Goal: Task Accomplishment & Management: Manage account settings

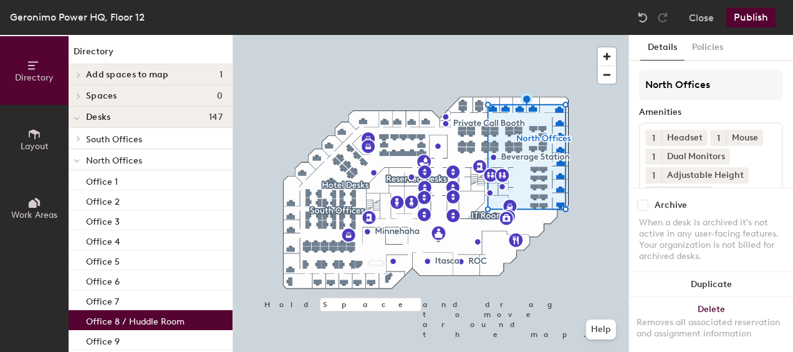
click at [154, 316] on p "Office 8 / Huddle Room" at bounding box center [135, 319] width 99 height 14
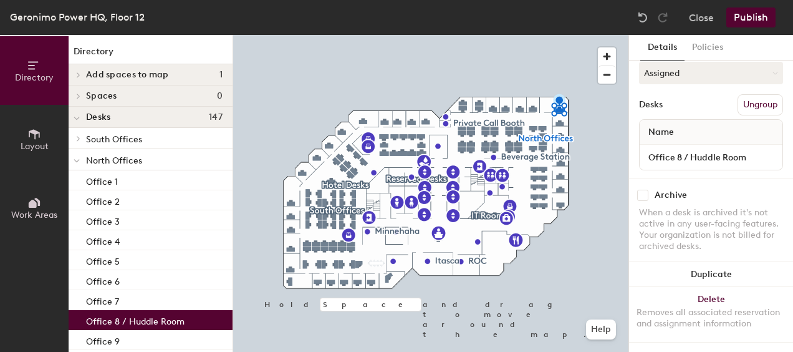
scroll to position [198, 0]
click at [760, 148] on input "Office 8 / Huddle Room" at bounding box center [711, 156] width 138 height 17
click at [692, 148] on input "Office 8 / Huddle Room" at bounding box center [711, 156] width 138 height 17
drag, startPoint x: 691, startPoint y: 143, endPoint x: 647, endPoint y: 143, distance: 44.3
click at [647, 148] on input "Office 8 / Huddle Room" at bounding box center [711, 156] width 138 height 17
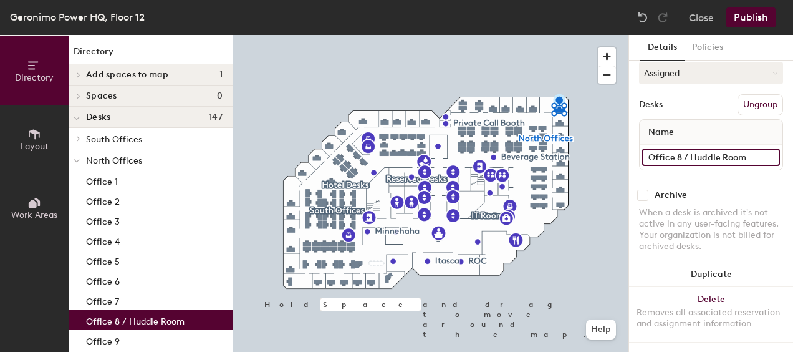
click at [690, 148] on input "Office 8 / Huddle Room" at bounding box center [711, 156] width 138 height 17
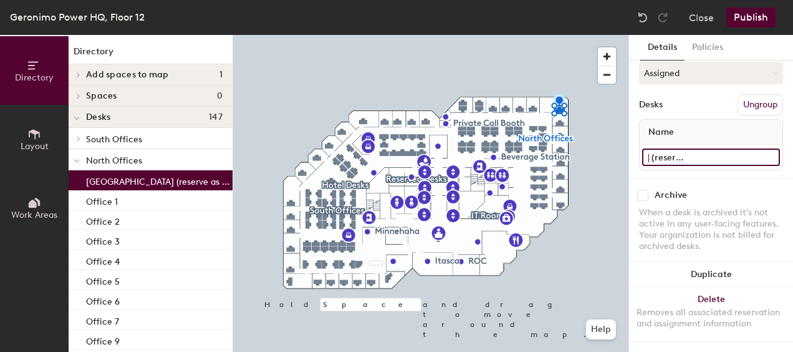
scroll to position [0, 99]
type input "[GEOGRAPHIC_DATA] (reserve as conference room)"
click at [589, 35] on div at bounding box center [430, 35] width 395 height 0
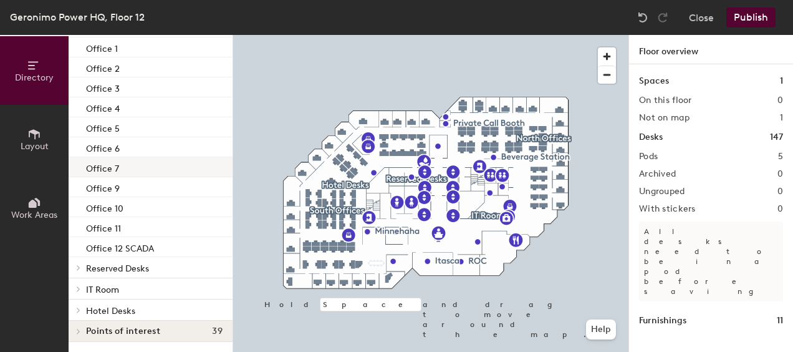
scroll to position [90, 0]
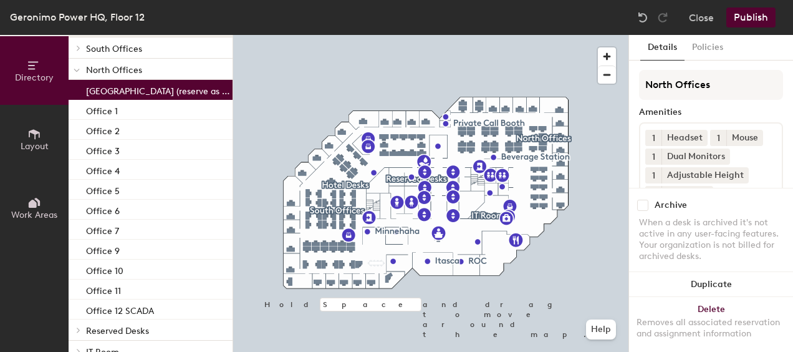
click at [138, 90] on p "[GEOGRAPHIC_DATA] (reserve as conference room)" at bounding box center [158, 89] width 144 height 14
click at [285, 35] on div at bounding box center [430, 35] width 395 height 0
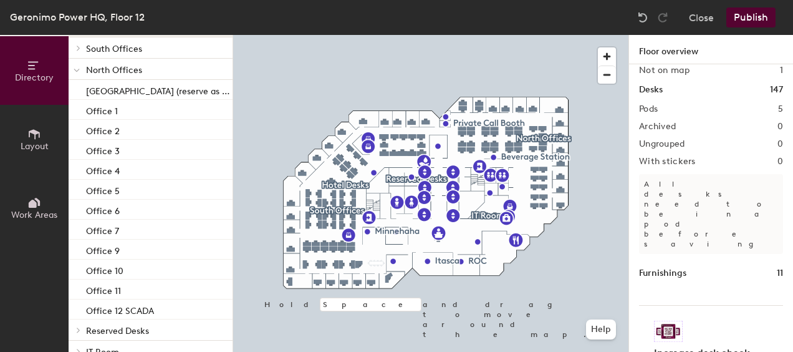
scroll to position [48, 0]
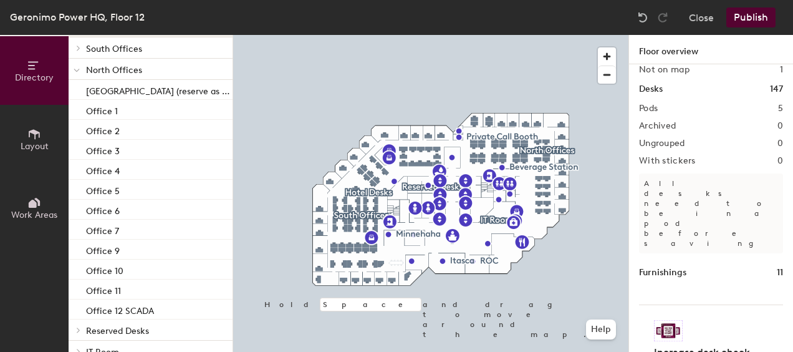
click at [73, 67] on div at bounding box center [77, 69] width 16 height 21
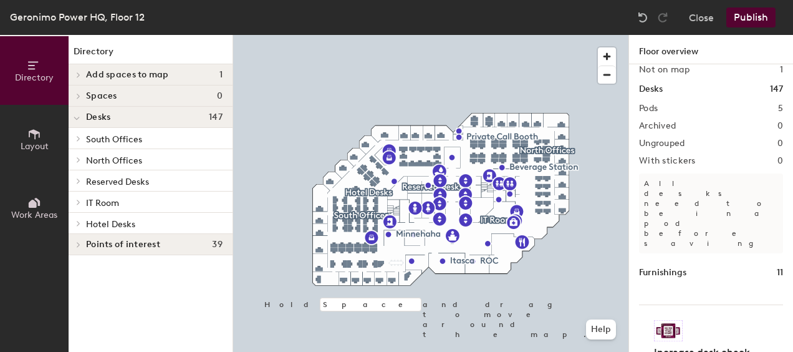
click at [561, 35] on div at bounding box center [430, 35] width 395 height 0
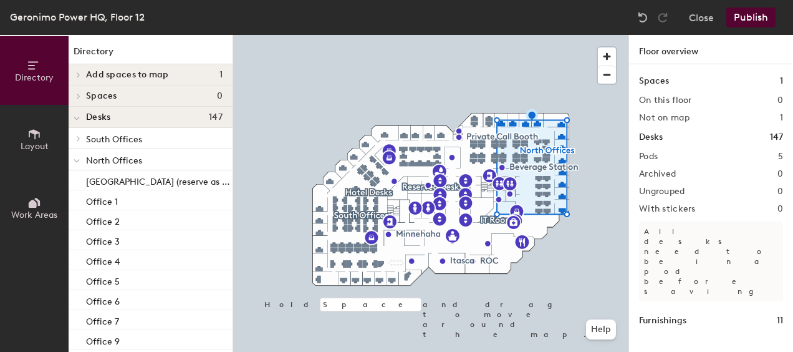
click at [561, 35] on div at bounding box center [430, 35] width 395 height 0
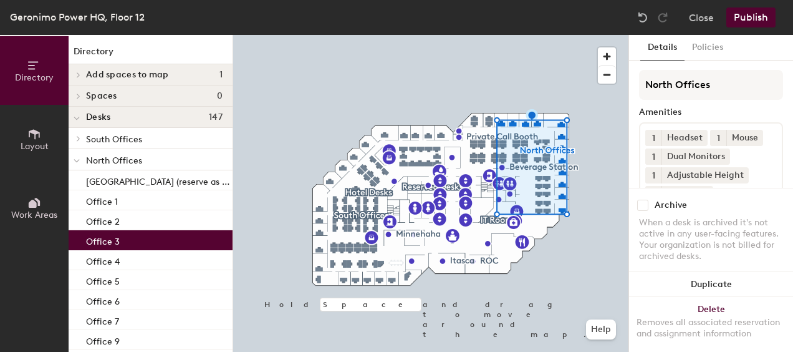
click at [113, 237] on p "Office 3" at bounding box center [103, 240] width 34 height 14
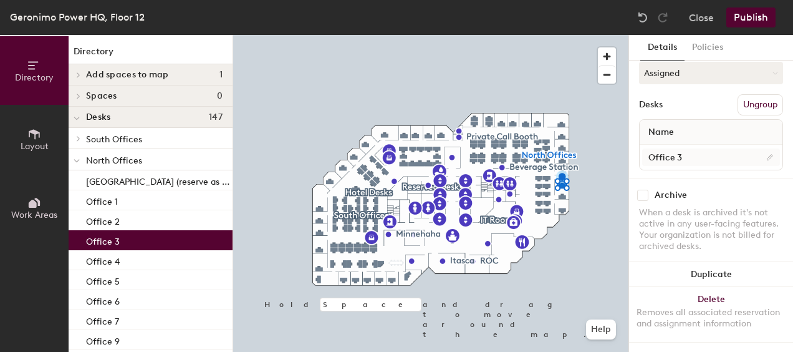
scroll to position [135, 0]
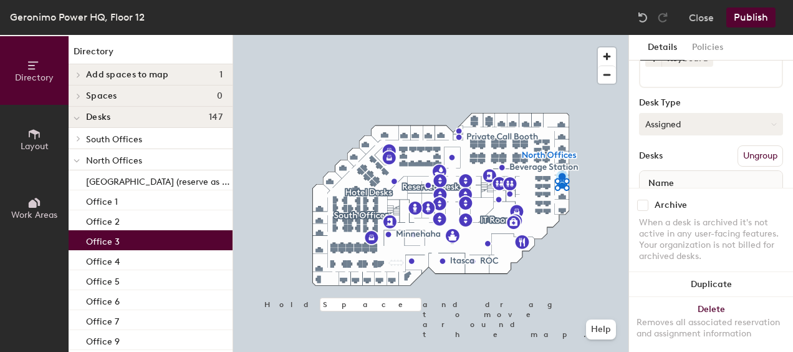
click at [771, 125] on icon at bounding box center [774, 125] width 6 height 6
click at [667, 197] on div "Hoteled" at bounding box center [702, 200] width 125 height 19
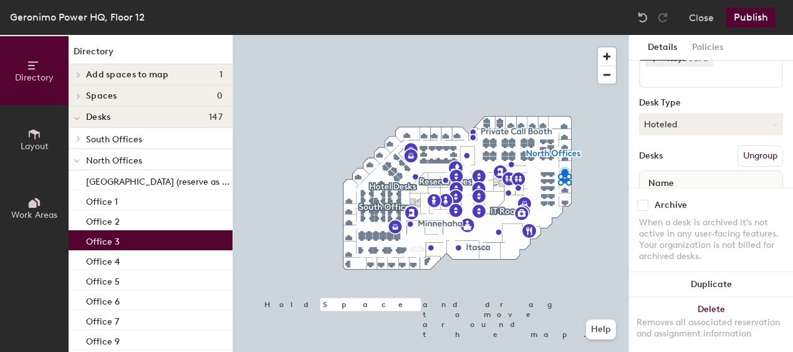
scroll to position [198, 0]
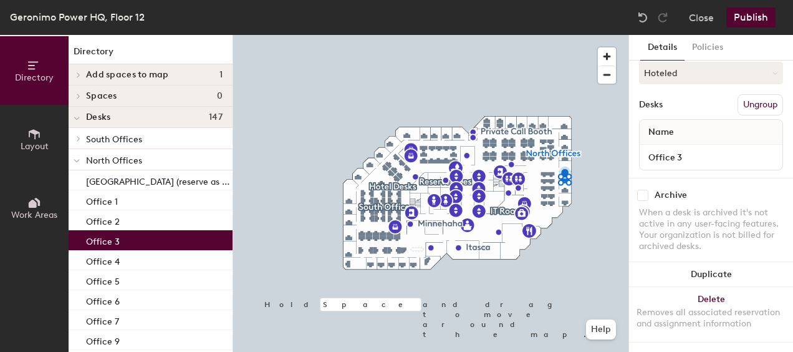
click at [754, 14] on button "Publish" at bounding box center [751, 17] width 49 height 20
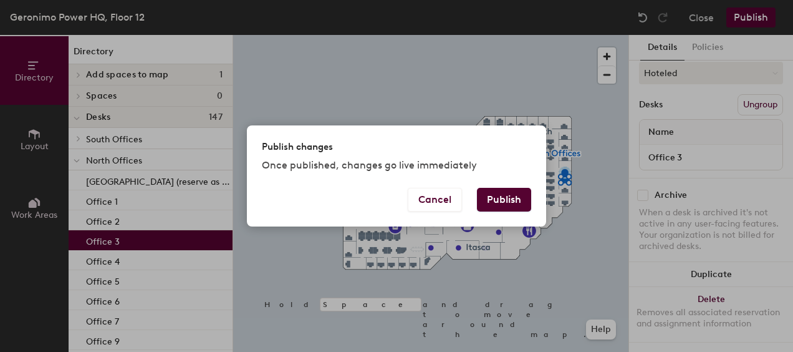
click at [504, 198] on button "Publish" at bounding box center [504, 200] width 54 height 24
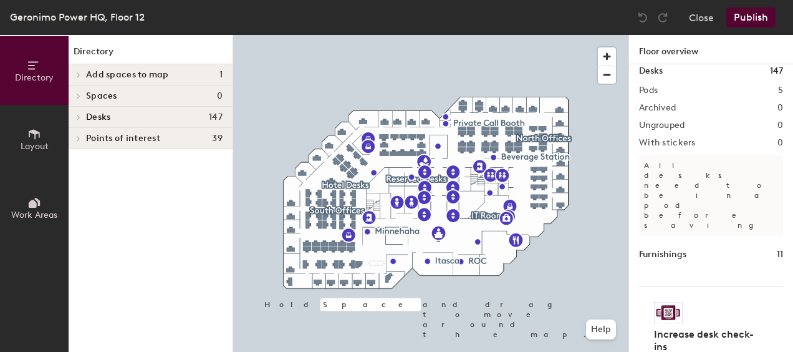
scroll to position [67, 0]
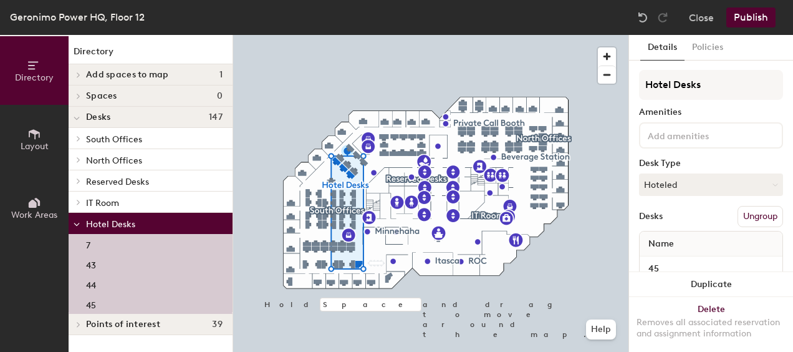
click at [120, 239] on div "7" at bounding box center [151, 244] width 164 height 20
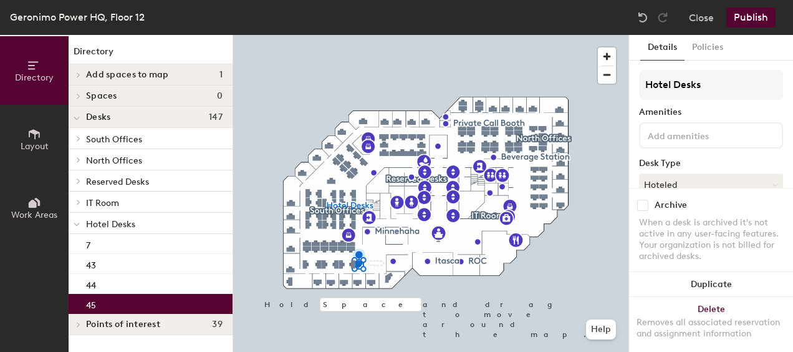
click at [107, 305] on div "45" at bounding box center [151, 304] width 164 height 20
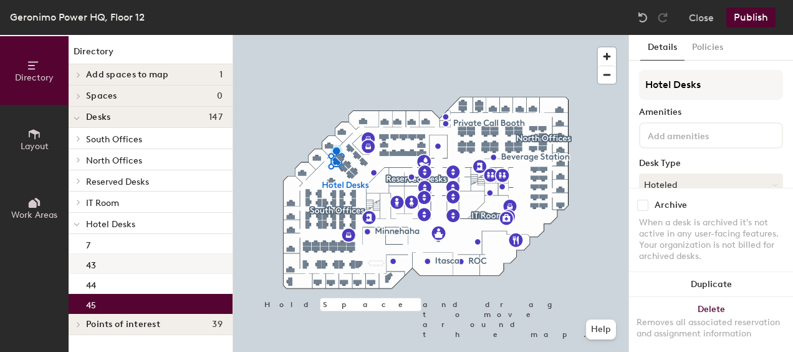
click at [132, 263] on div "43" at bounding box center [151, 264] width 164 height 20
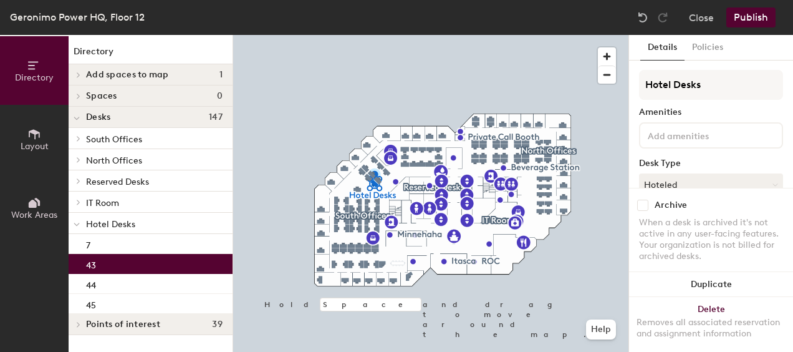
click at [104, 260] on div "43" at bounding box center [151, 264] width 164 height 20
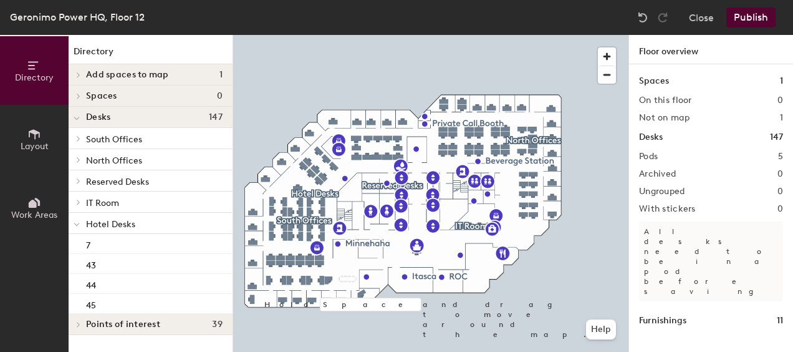
click at [76, 220] on span at bounding box center [77, 224] width 6 height 11
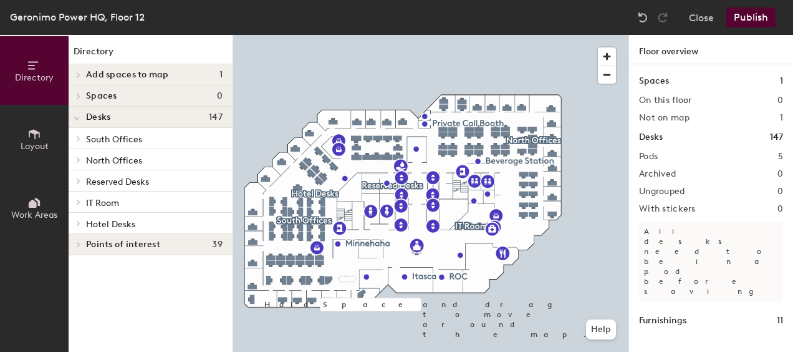
click at [122, 118] on h4 "Desks 147" at bounding box center [154, 117] width 137 height 10
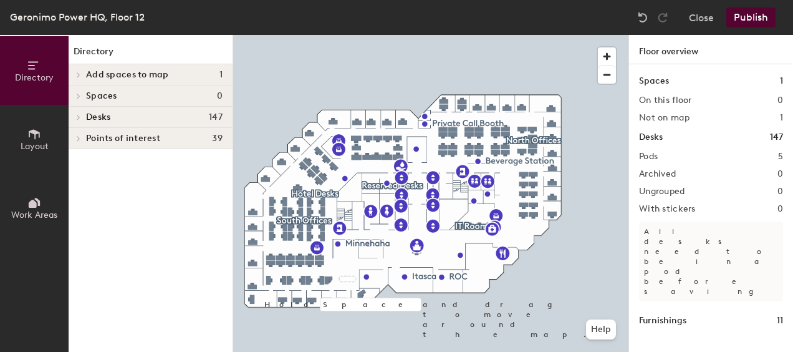
click at [123, 113] on h4 "Desks 147" at bounding box center [154, 117] width 137 height 10
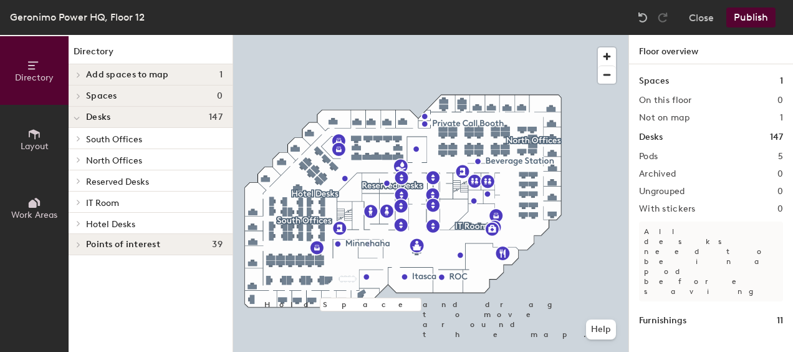
click at [77, 115] on span at bounding box center [77, 118] width 6 height 11
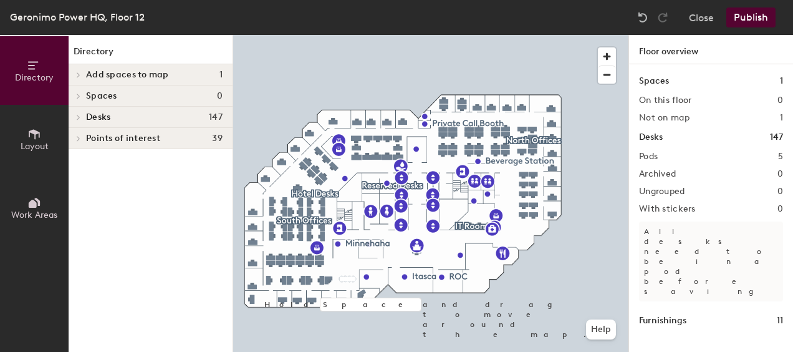
click at [77, 112] on div at bounding box center [77, 117] width 16 height 21
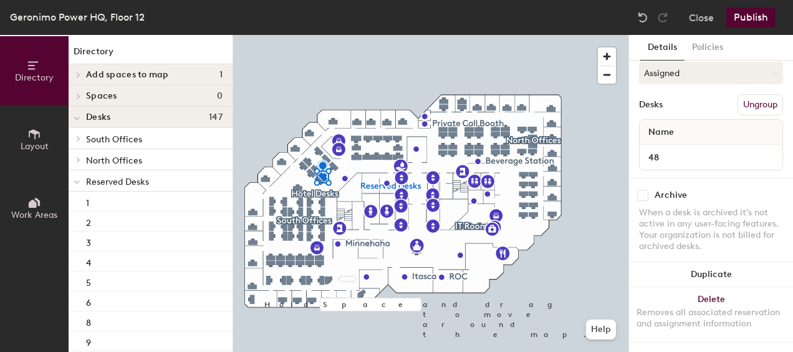
scroll to position [60, 0]
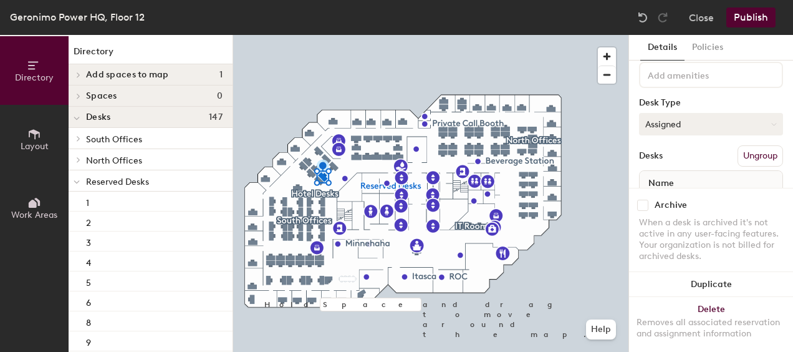
click at [713, 120] on button "Assigned" at bounding box center [711, 124] width 144 height 22
click at [674, 201] on div "Hoteled" at bounding box center [702, 200] width 125 height 19
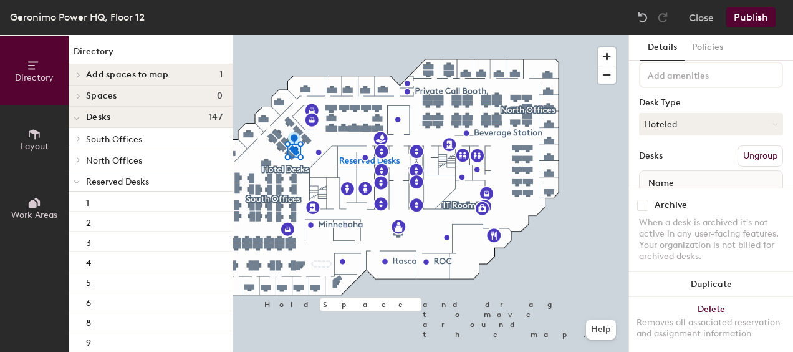
click at [746, 12] on button "Publish" at bounding box center [751, 17] width 49 height 20
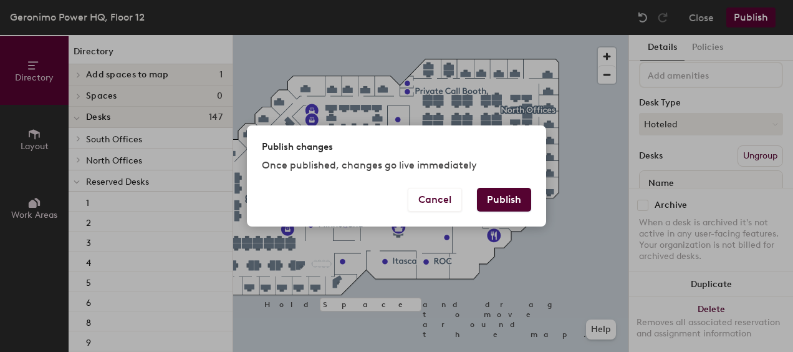
click at [501, 193] on button "Publish" at bounding box center [504, 200] width 54 height 24
